Goal: Transaction & Acquisition: Purchase product/service

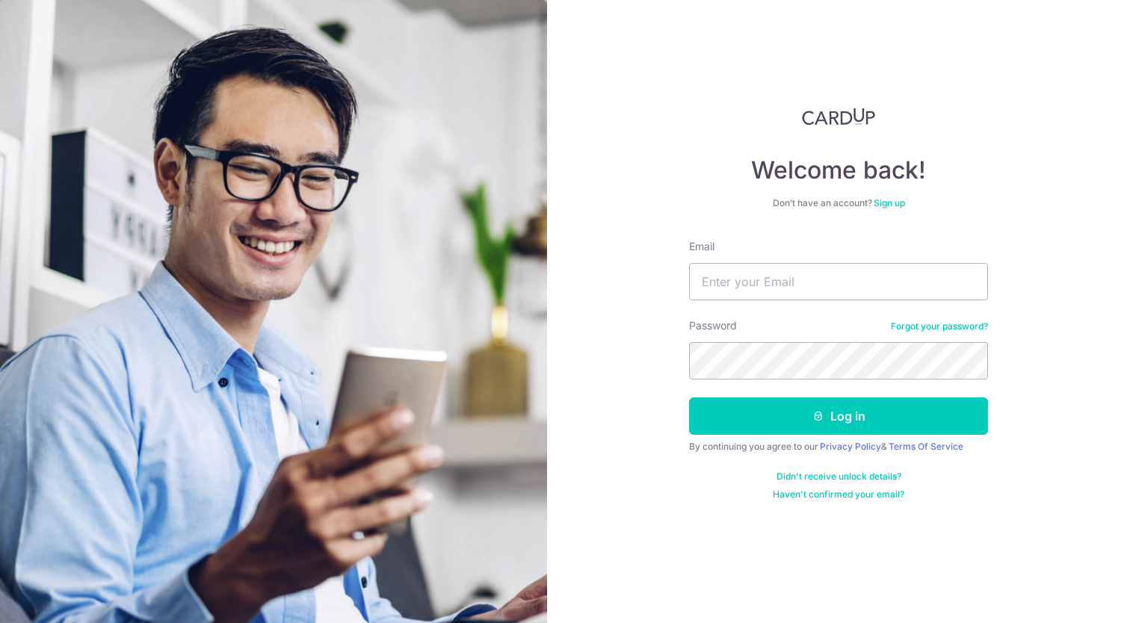
type input "[EMAIL_ADDRESS][DOMAIN_NAME]"
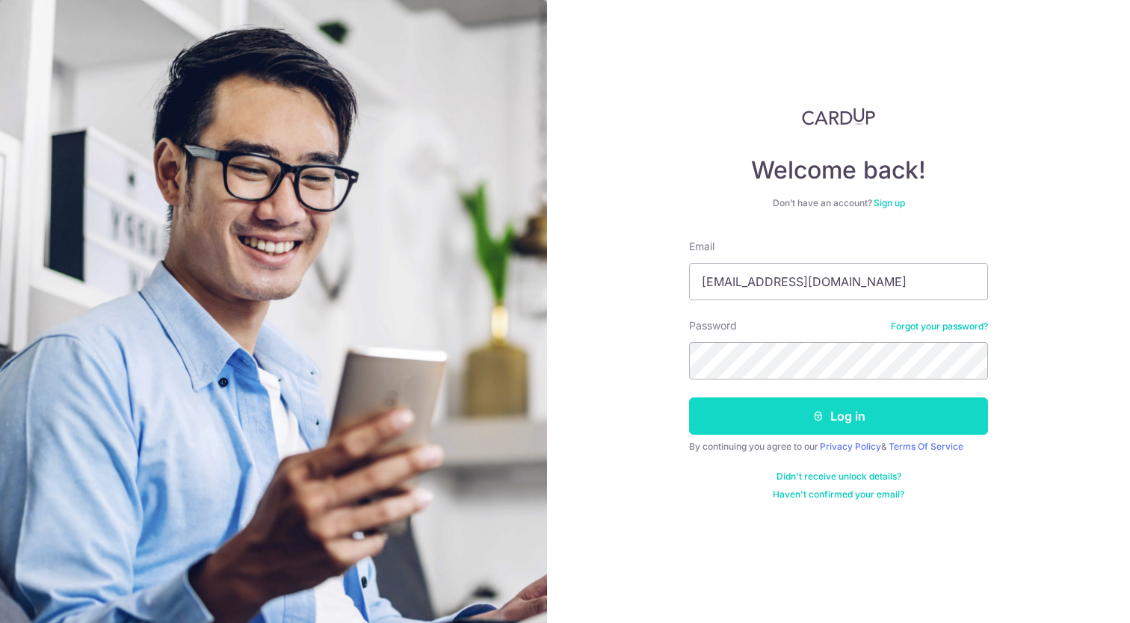
click at [779, 412] on button "Log in" at bounding box center [838, 416] width 299 height 37
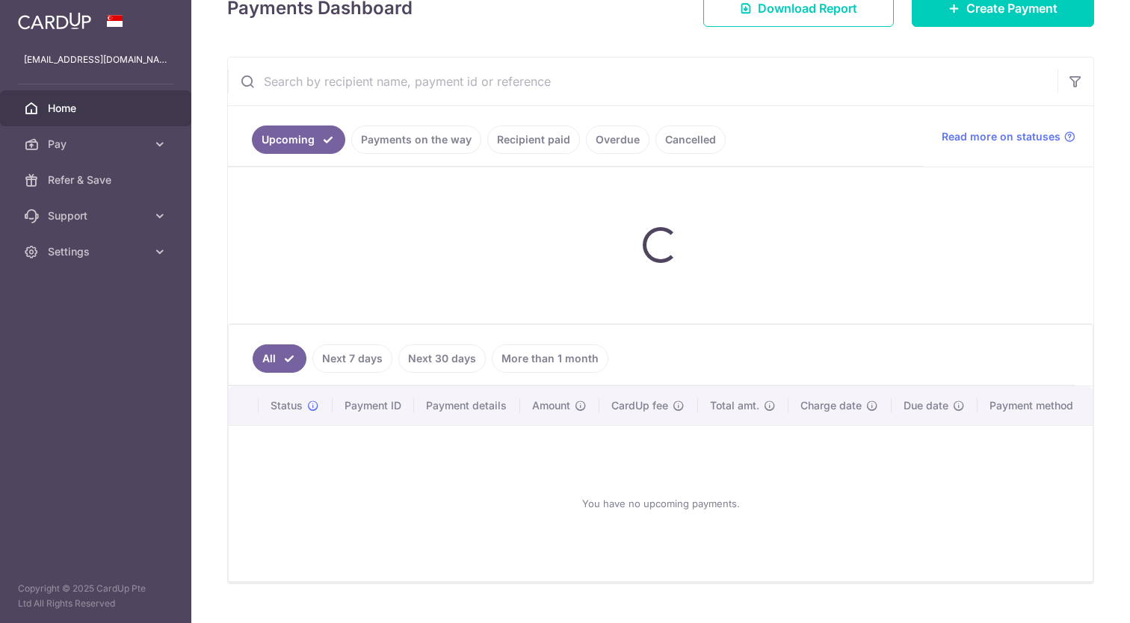
scroll to position [147, 0]
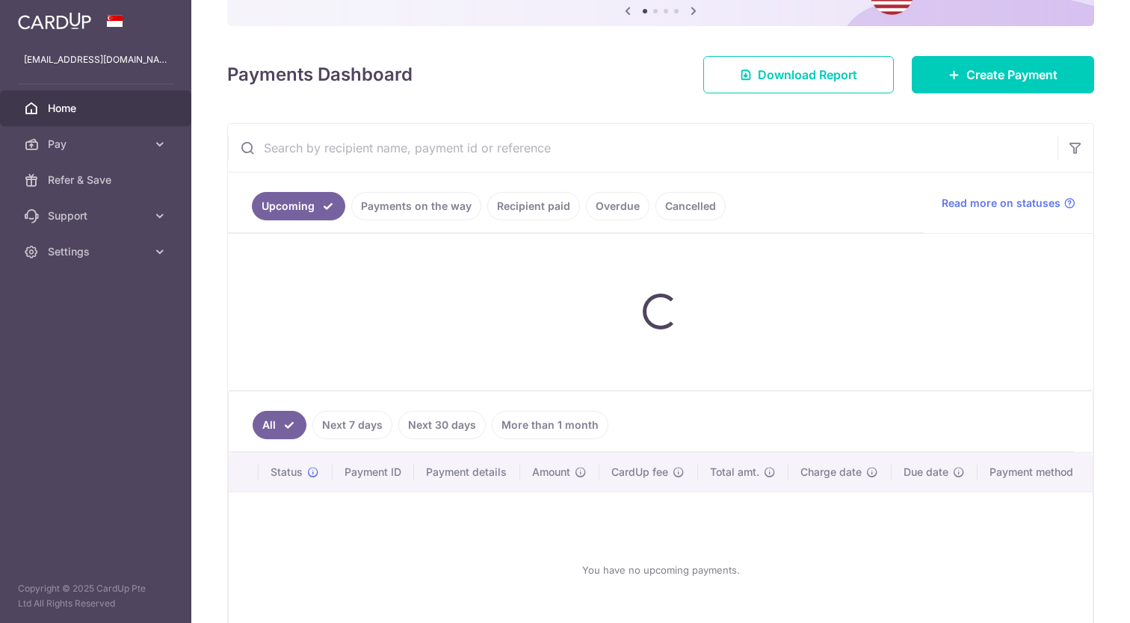
click at [670, 151] on input "text" at bounding box center [643, 148] width 830 height 48
type input "Alex"
drag, startPoint x: 1129, startPoint y: 161, endPoint x: 1073, endPoint y: 143, distance: 58.6
click at [1073, 143] on icon "button" at bounding box center [1075, 148] width 15 height 15
click at [1063, 152] on button "button" at bounding box center [1075, 148] width 36 height 36
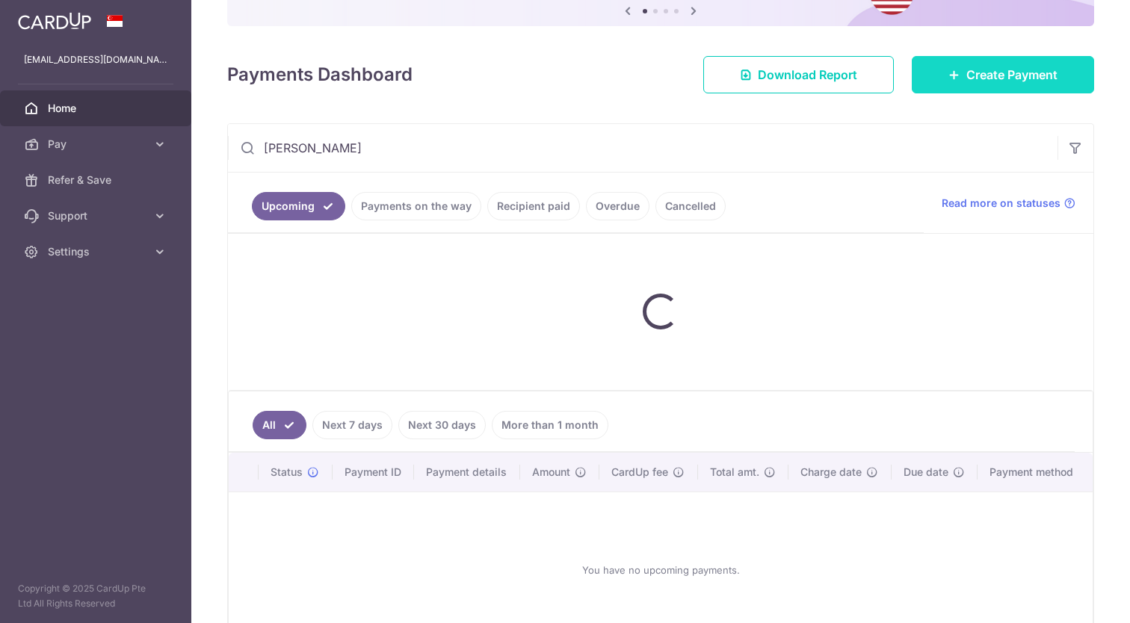
click at [939, 75] on link "Create Payment" at bounding box center [1003, 74] width 182 height 37
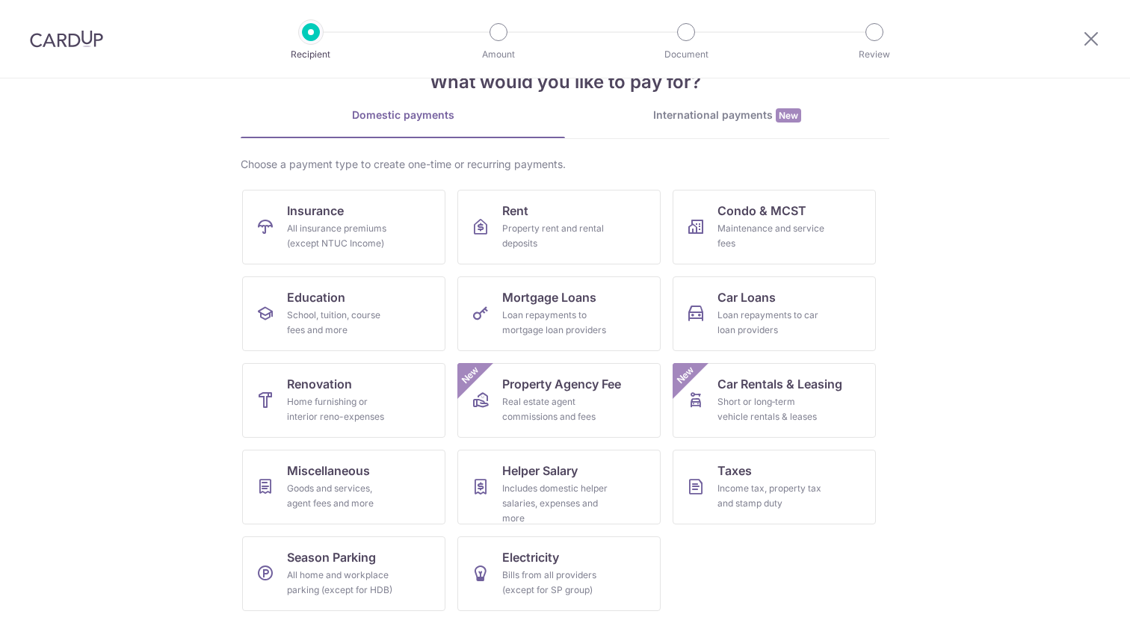
scroll to position [46, 0]
click at [307, 490] on div "Goods and services, agent fees and more" at bounding box center [341, 496] width 108 height 30
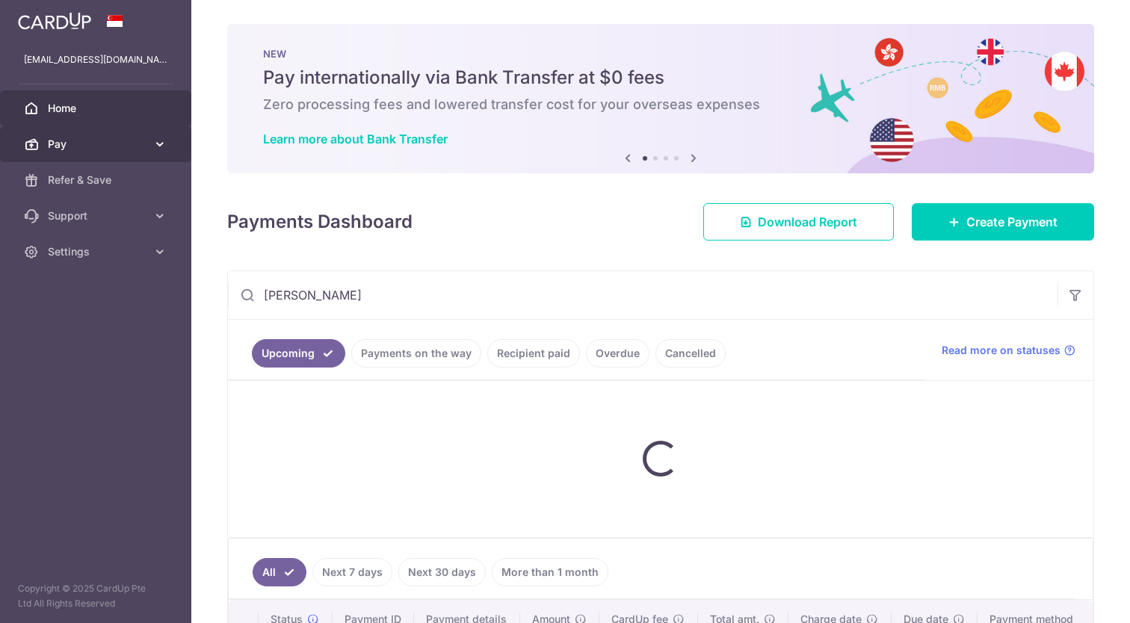
click at [136, 139] on span "Pay" at bounding box center [97, 144] width 99 height 15
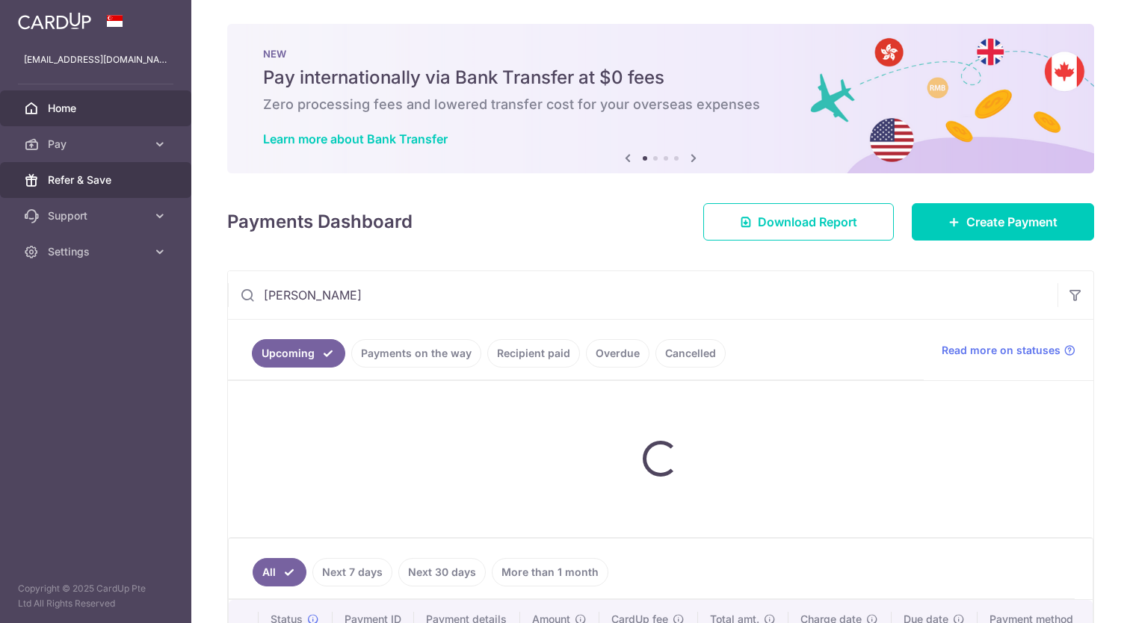
click at [92, 185] on span "Refer & Save" at bounding box center [97, 180] width 99 height 15
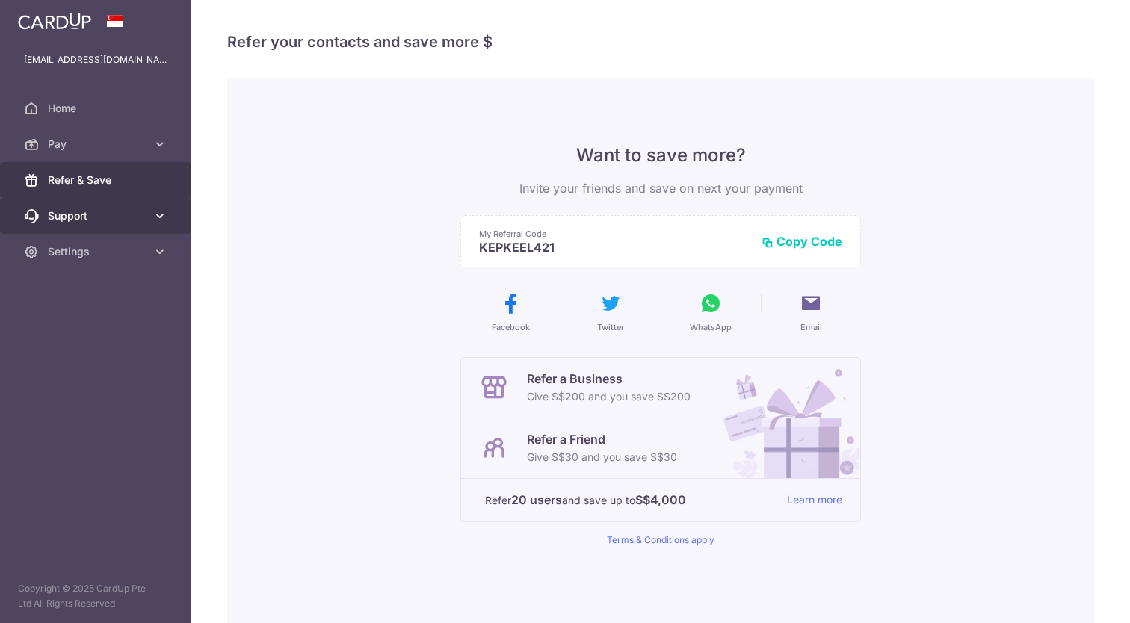
click at [106, 217] on span "Support" at bounding box center [97, 216] width 99 height 15
click at [158, 218] on icon at bounding box center [159, 216] width 15 height 15
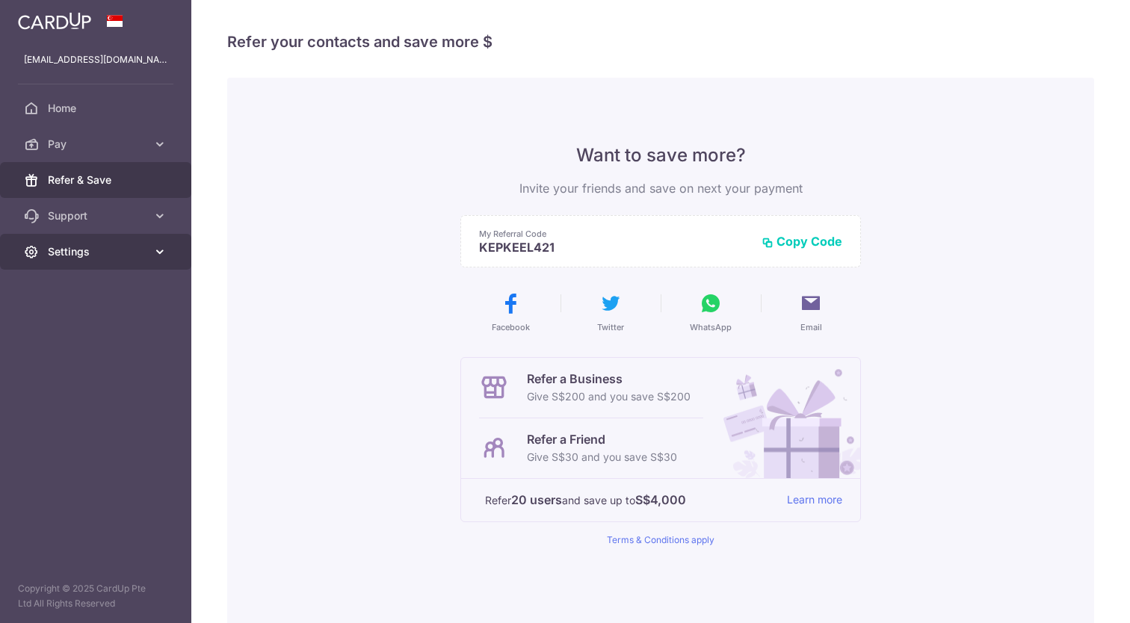
click at [84, 258] on span "Settings" at bounding box center [97, 251] width 99 height 15
click at [65, 19] on img at bounding box center [54, 21] width 73 height 18
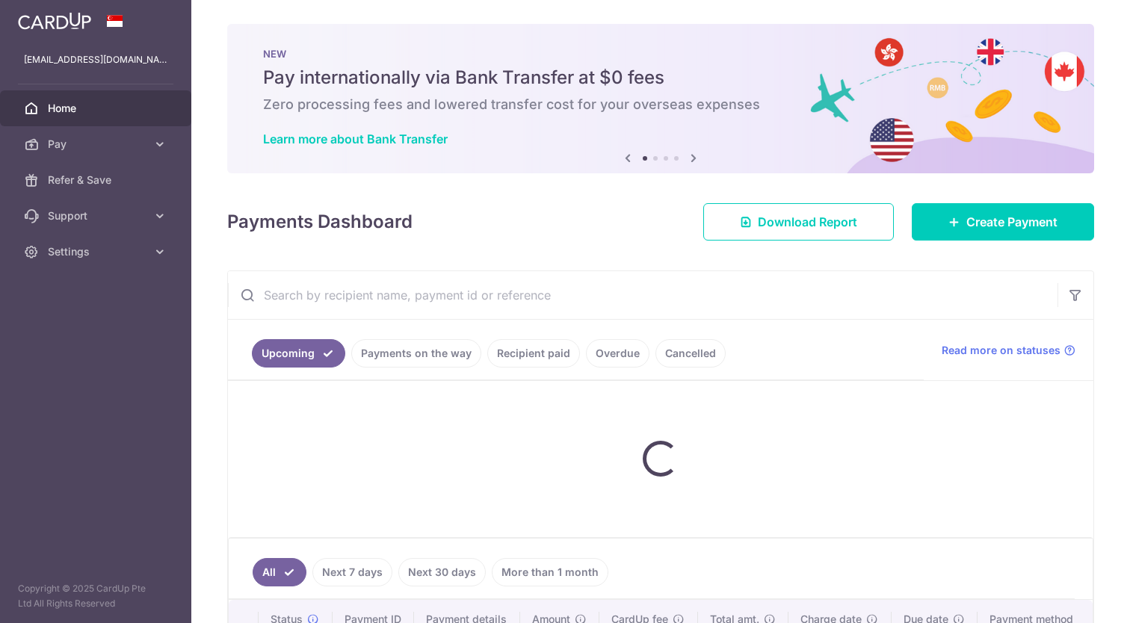
click at [116, 23] on span at bounding box center [115, 21] width 18 height 12
click at [1019, 353] on span "Read more on statuses" at bounding box center [1001, 350] width 119 height 15
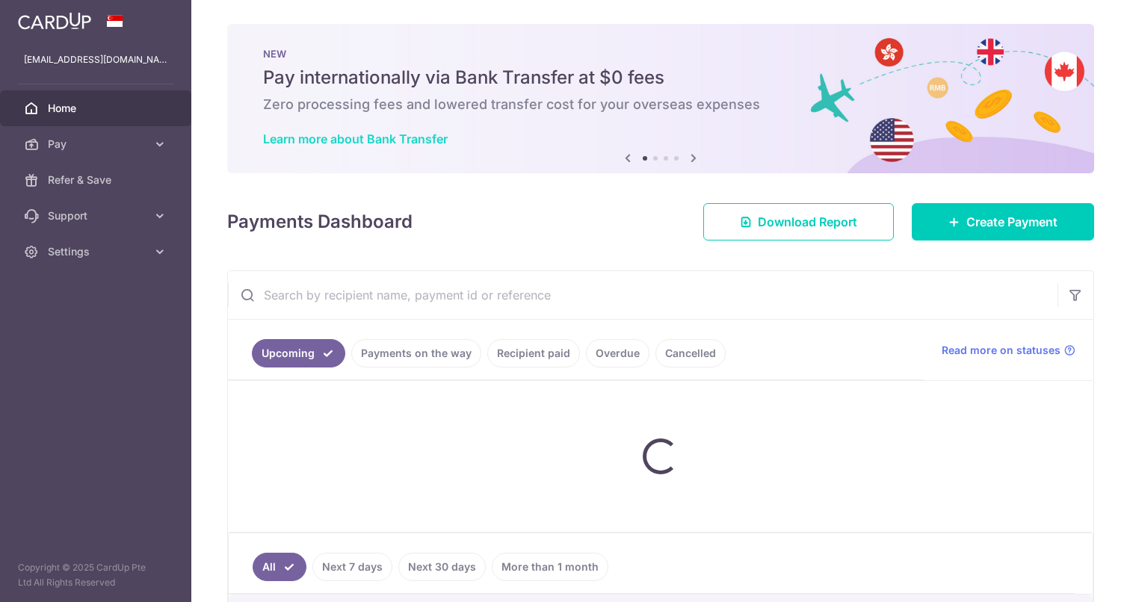
click at [418, 135] on link "Learn more about Bank Transfer" at bounding box center [355, 139] width 185 height 15
click at [442, 358] on link "Payments on the way" at bounding box center [416, 353] width 130 height 28
click at [438, 348] on link "Payments on the way" at bounding box center [416, 353] width 130 height 28
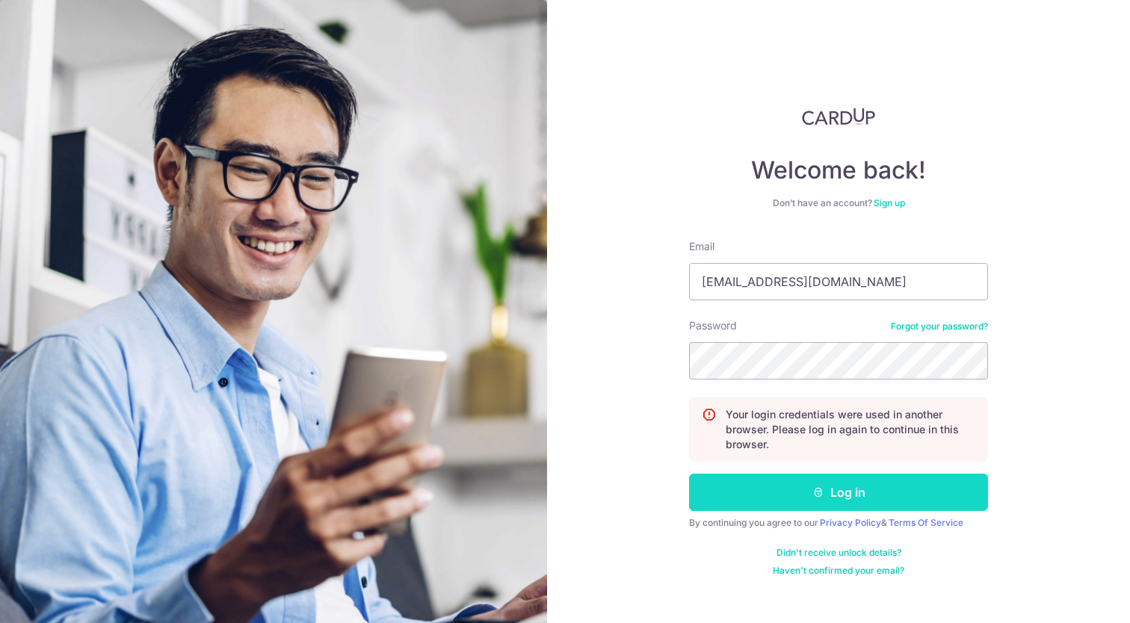
click at [788, 490] on button "Log in" at bounding box center [838, 492] width 299 height 37
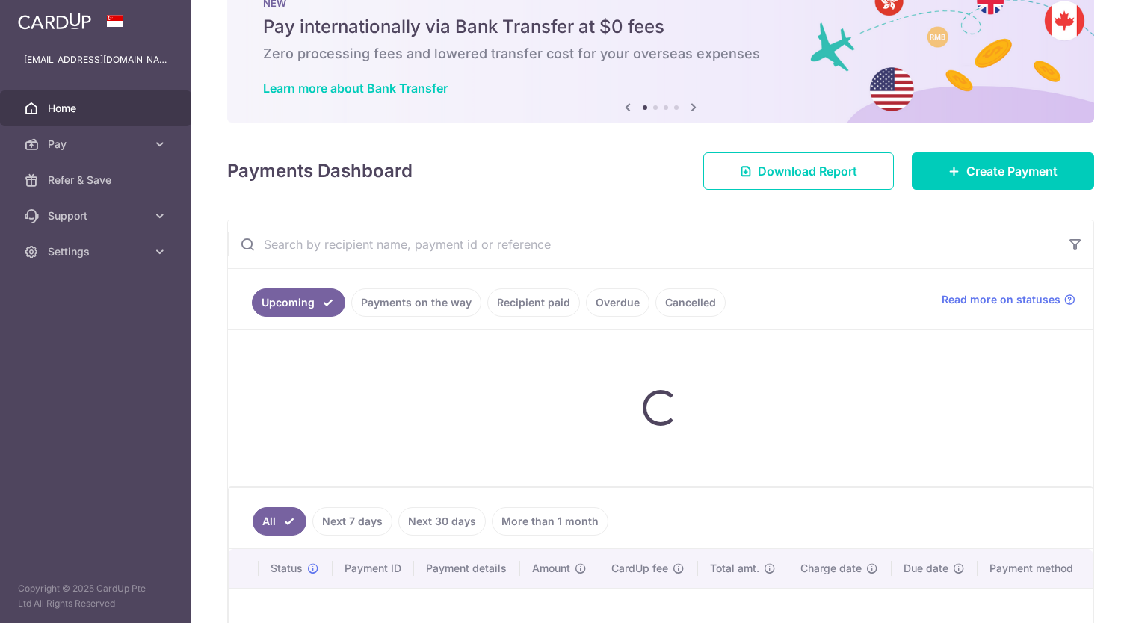
scroll to position [60, 0]
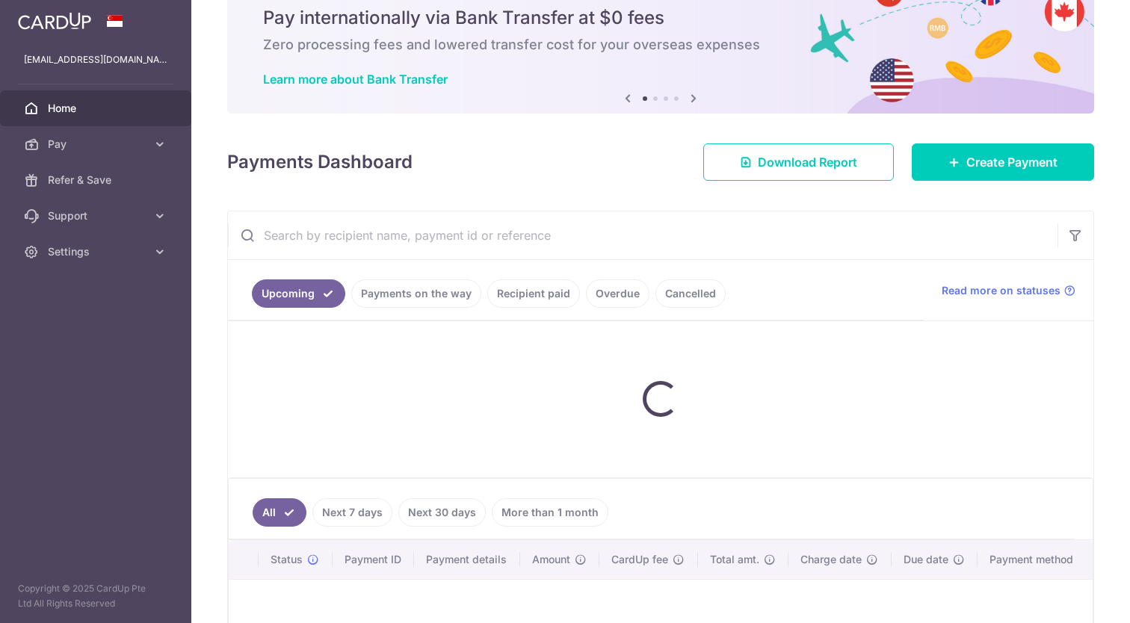
click at [437, 301] on link "Payments on the way" at bounding box center [416, 294] width 130 height 28
click at [991, 161] on span "Create Payment" at bounding box center [1011, 162] width 91 height 18
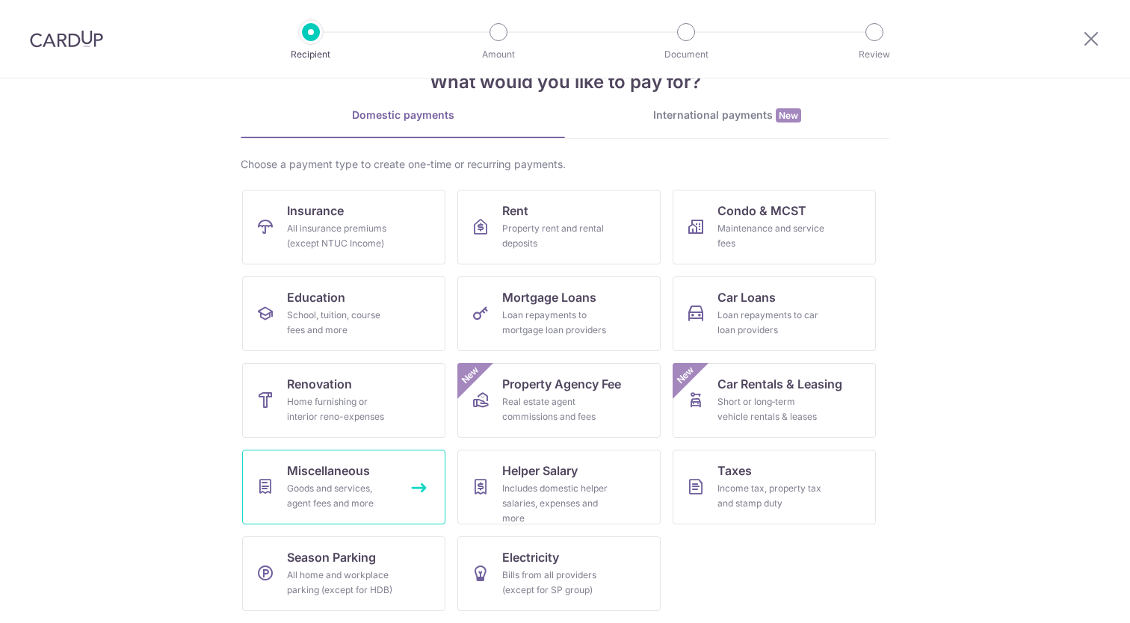
scroll to position [46, 0]
click at [343, 477] on span "Miscellaneous" at bounding box center [328, 471] width 83 height 18
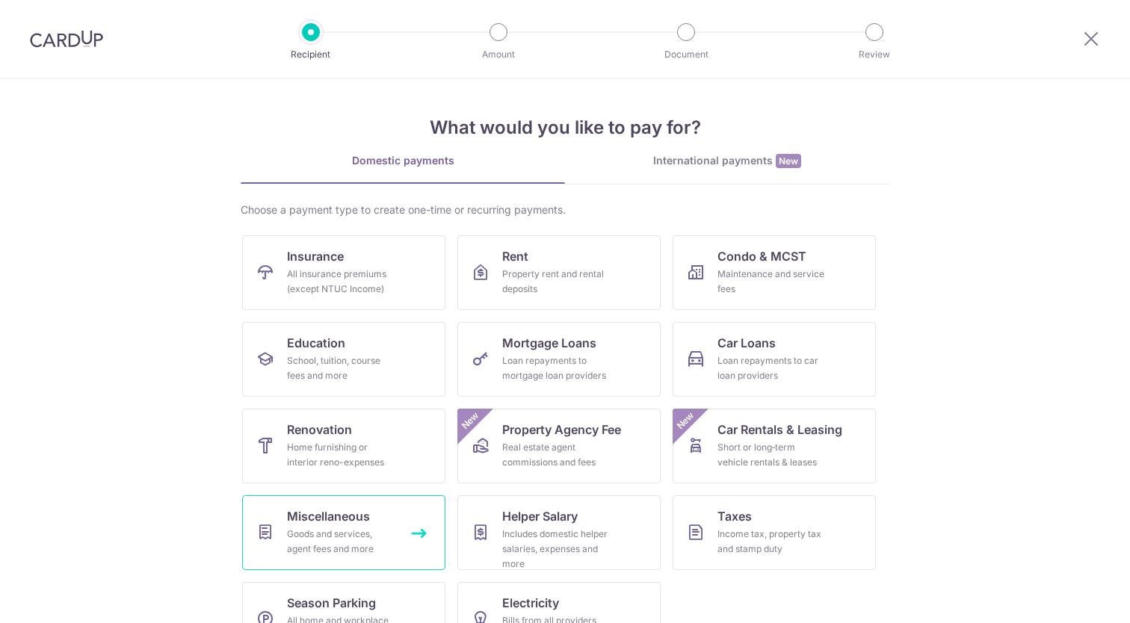
click at [312, 541] on div "Goods and services, agent fees and more" at bounding box center [341, 542] width 108 height 30
click at [355, 529] on div "Goods and services, agent fees and more" at bounding box center [341, 542] width 108 height 30
